Goal: Transaction & Acquisition: Purchase product/service

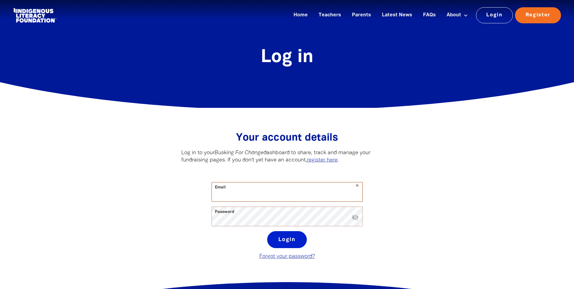
type input "[EMAIL_ADDRESS][DOMAIN_NAME]"
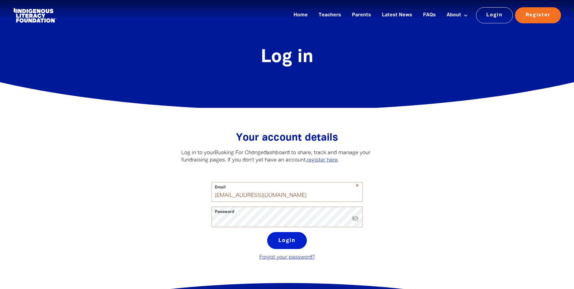
click at [292, 244] on button "Login" at bounding box center [287, 240] width 40 height 17
select select "parent"
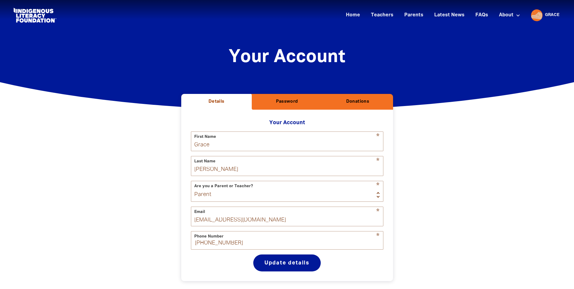
select select "AU"
click at [362, 108] on button "Donations" at bounding box center [357, 102] width 70 height 16
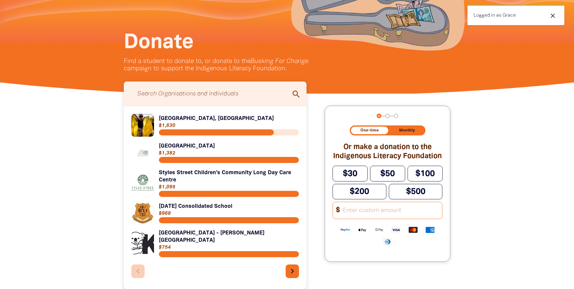
scroll to position [91, 0]
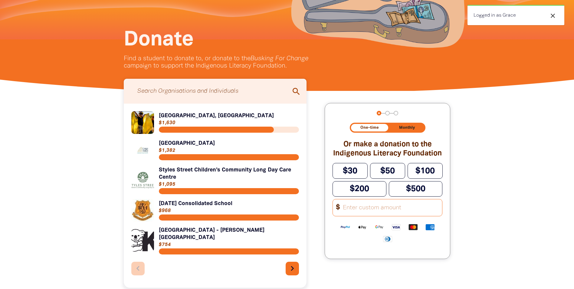
click at [228, 86] on input "Search for individuals and teams:" at bounding box center [215, 91] width 171 height 19
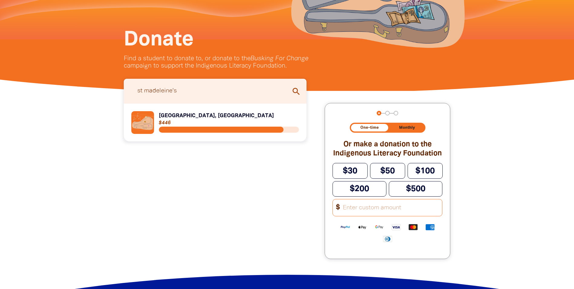
type input "st madeleine's"
click at [168, 123] on link "Link to [GEOGRAPHIC_DATA], [GEOGRAPHIC_DATA]" at bounding box center [215, 122] width 168 height 23
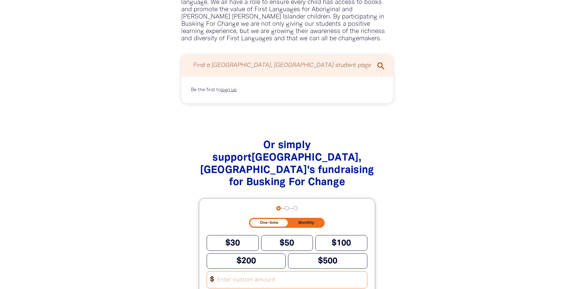
scroll to position [605, 0]
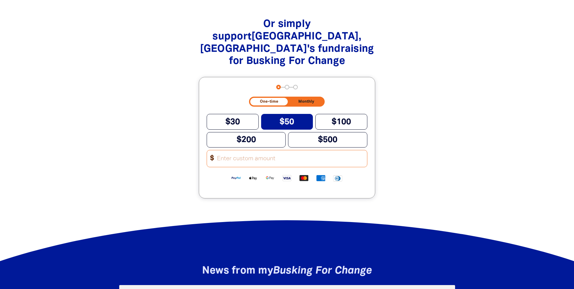
click at [290, 118] on span "$50" at bounding box center [286, 122] width 15 height 8
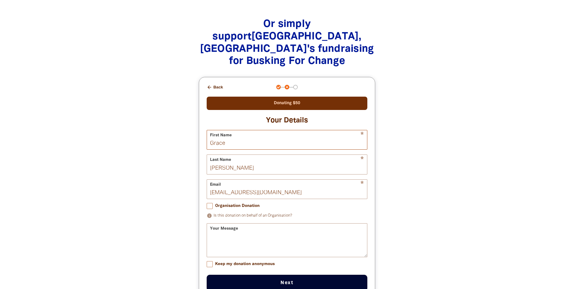
drag, startPoint x: 239, startPoint y: 138, endPoint x: 210, endPoint y: 132, distance: 29.0
click at [210, 132] on input "Grace" at bounding box center [287, 139] width 160 height 19
type input "Leo"
click at [167, 171] on div "Or simply support St Madeleine's Primary School, Kenthurst 's fundraising for B…" at bounding box center [287, 165] width 310 height 319
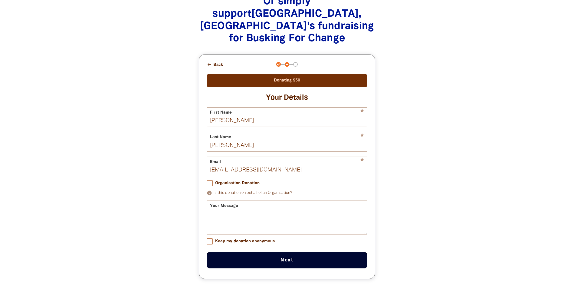
scroll to position [665, 0]
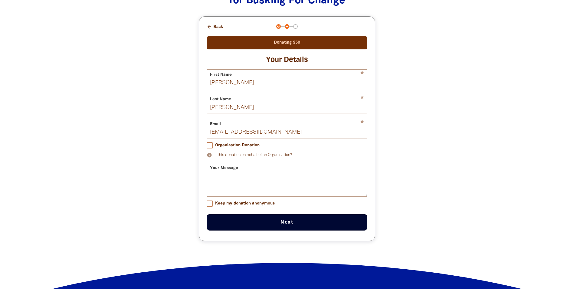
click at [230, 163] on div "Your Message" at bounding box center [287, 179] width 161 height 34
click at [217, 162] on div "Your Message" at bounding box center [287, 179] width 161 height 34
click at [271, 163] on div "Your Message" at bounding box center [287, 179] width 161 height 34
click at [264, 173] on textarea "Your Message" at bounding box center [287, 184] width 160 height 23
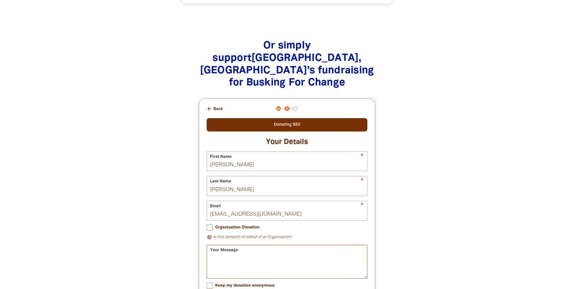
scroll to position [635, 0]
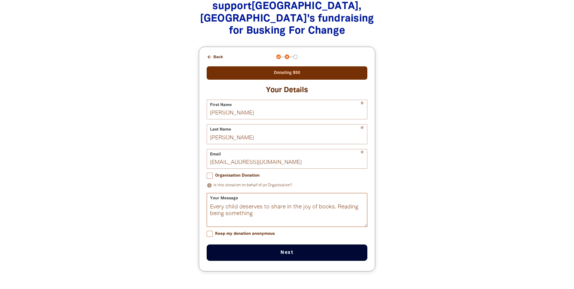
drag, startPoint x: 336, startPoint y: 199, endPoint x: 340, endPoint y: 205, distance: 7.1
click at [340, 205] on textarea "Every child deserves to share in the joy of books. Reading being something" at bounding box center [287, 215] width 160 height 23
click at [209, 204] on textarea "Every child deserves to share in the joy of books." at bounding box center [287, 215] width 160 height 23
type textarea "Leo loves to read. Every child deserves to share in the joy of books."
click at [282, 245] on button "Next chevron_right" at bounding box center [287, 252] width 161 height 16
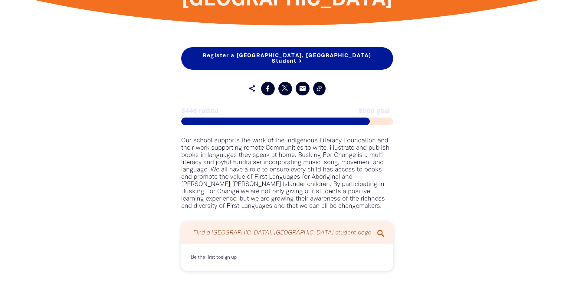
scroll to position [315, 0]
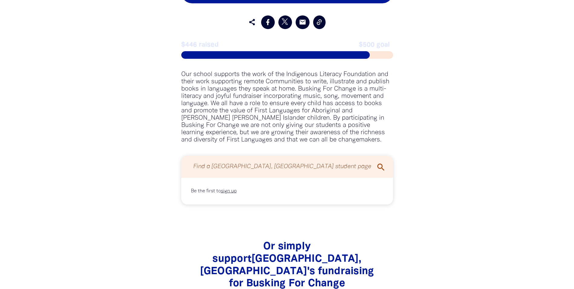
scroll to position [295, 0]
